Goal: Information Seeking & Learning: Learn about a topic

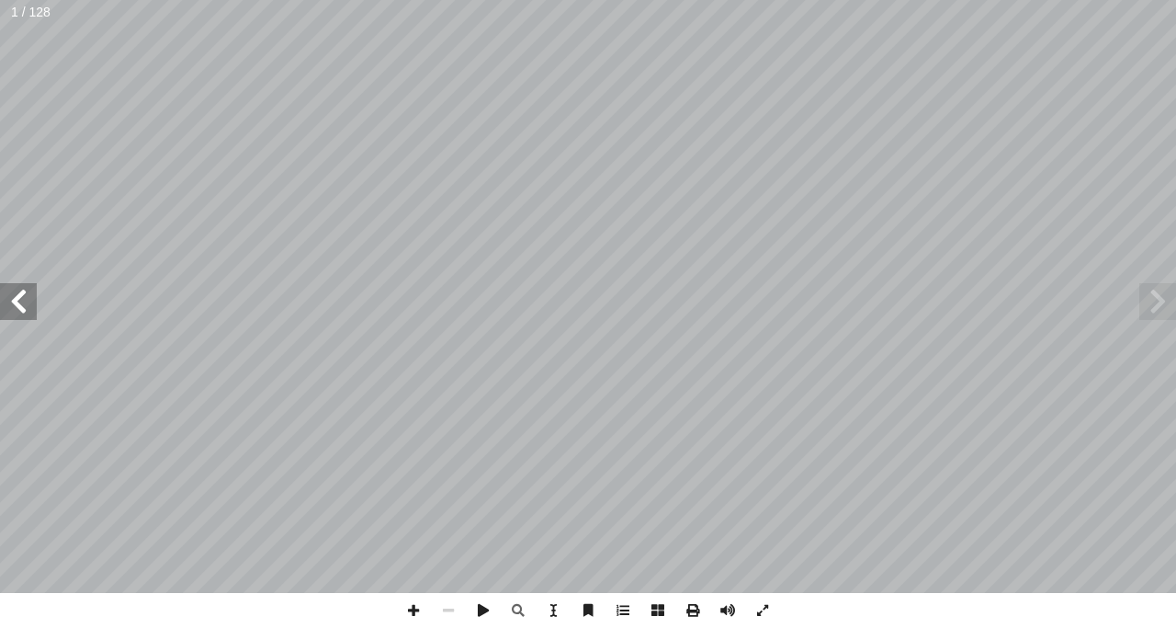
click at [28, 300] on span at bounding box center [18, 301] width 37 height 37
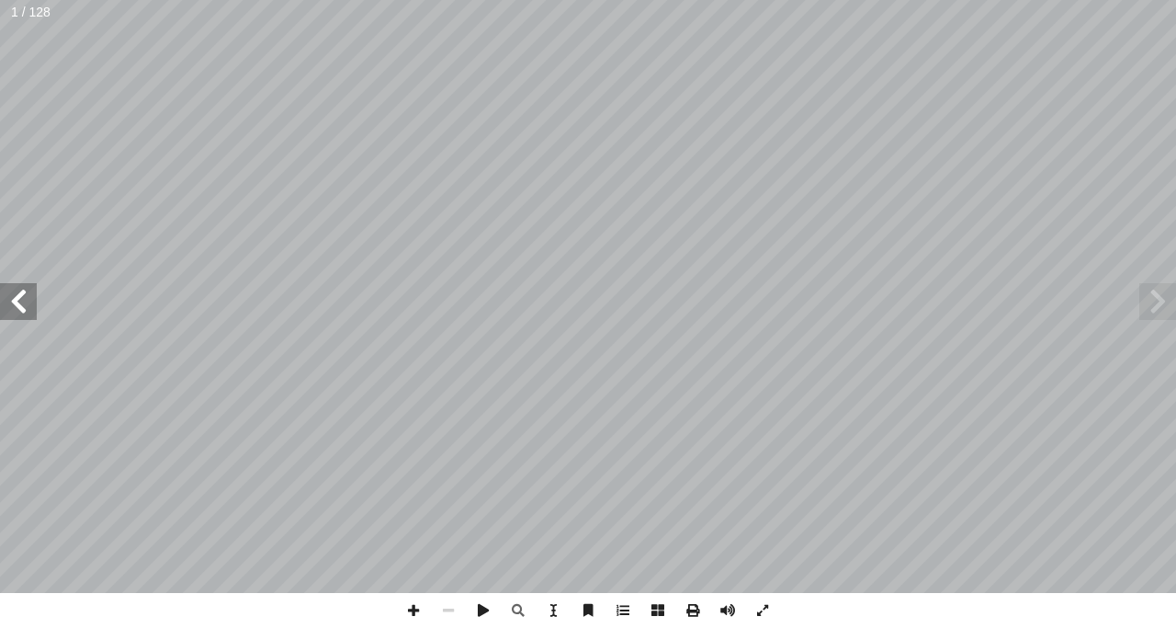
click at [28, 300] on span at bounding box center [18, 301] width 37 height 37
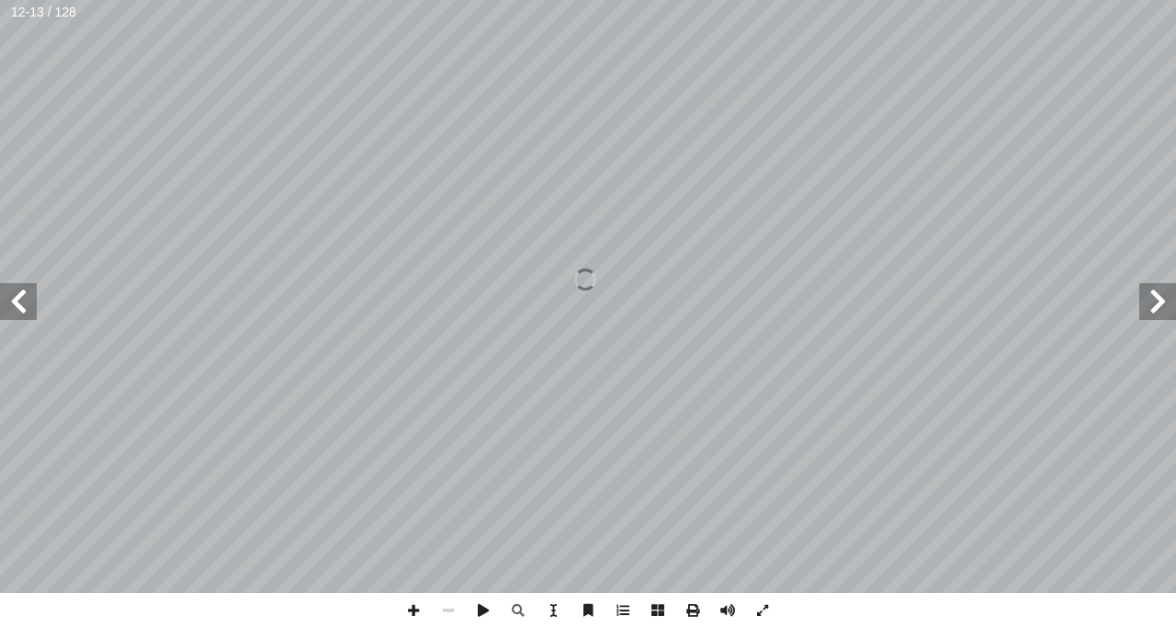
click at [28, 300] on span at bounding box center [18, 301] width 37 height 37
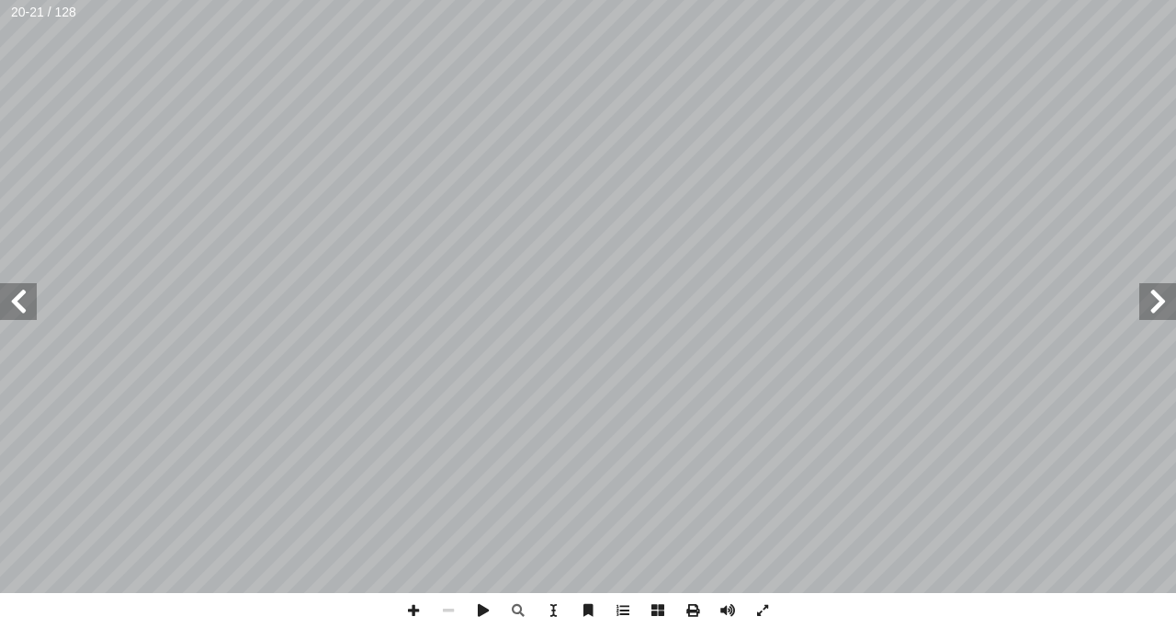
click at [1143, 296] on span at bounding box center [1157, 301] width 37 height 37
click at [28, 289] on span at bounding box center [18, 301] width 37 height 37
click at [415, 601] on span at bounding box center [413, 610] width 35 height 35
